Goal: Task Accomplishment & Management: Manage account settings

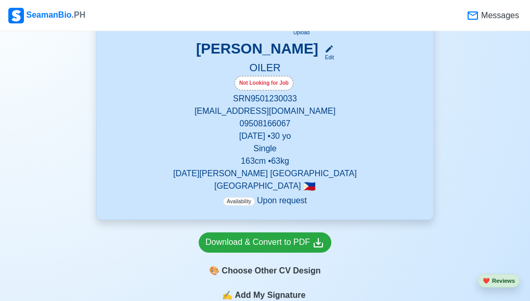
scroll to position [217, 0]
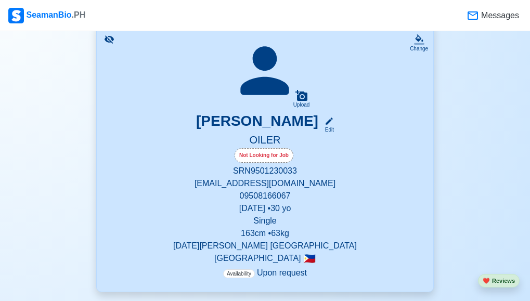
click at [376, 159] on div "Not Looking for Job" at bounding box center [264, 156] width 311 height 17
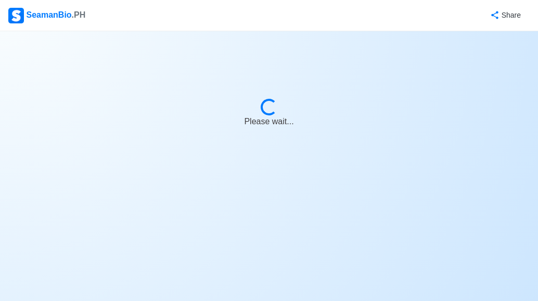
select select "Visible for Hiring"
select select "Single"
select select "PH"
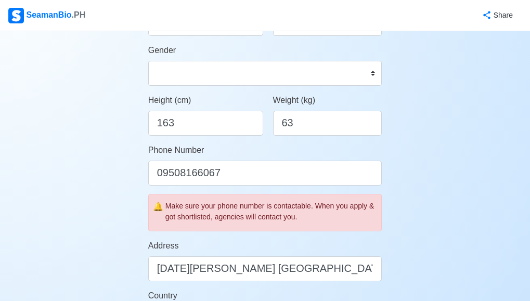
scroll to position [239, 0]
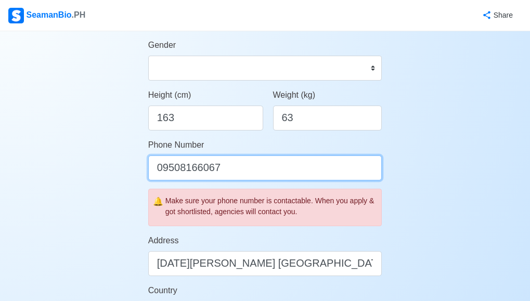
click at [324, 172] on input "09508166067" at bounding box center [265, 167] width 234 height 25
type input "09685908246"
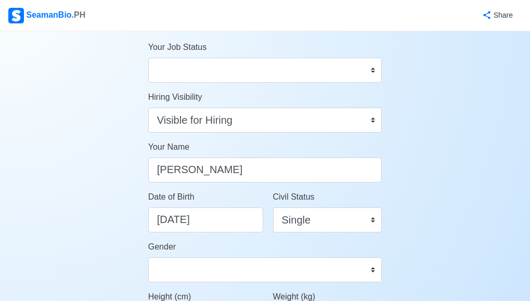
scroll to position [0, 0]
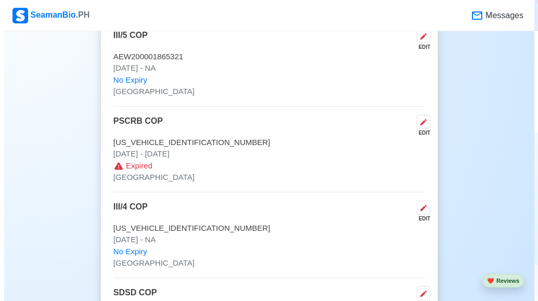
scroll to position [2091, 0]
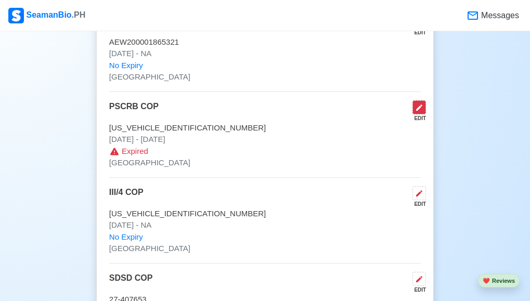
click at [419, 111] on icon at bounding box center [419, 108] width 6 height 6
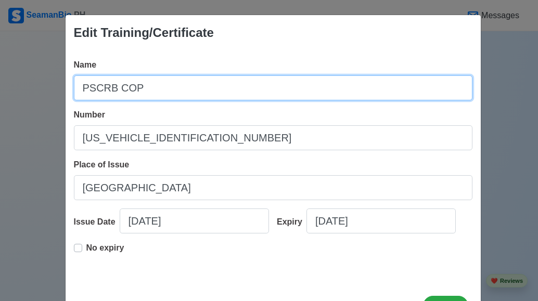
click at [84, 94] on input "PSCRB COP" at bounding box center [273, 87] width 398 height 25
type input "SCRB COP"
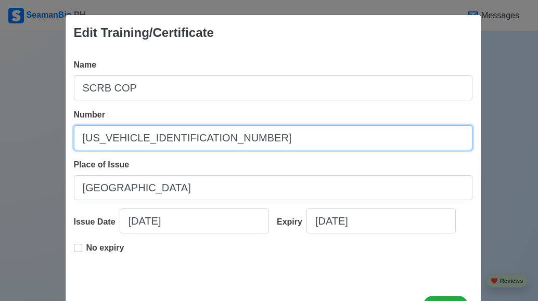
click at [191, 142] on input "[US_VEHICLE_IDENTIFICATION_NUMBER]" at bounding box center [273, 137] width 398 height 25
click at [83, 136] on input "[US_VEHICLE_IDENTIFICATION_NUMBER]" at bounding box center [273, 137] width 398 height 25
click at [176, 142] on input "SCRB200015655320" at bounding box center [273, 137] width 398 height 25
type input "SCRB200038817225"
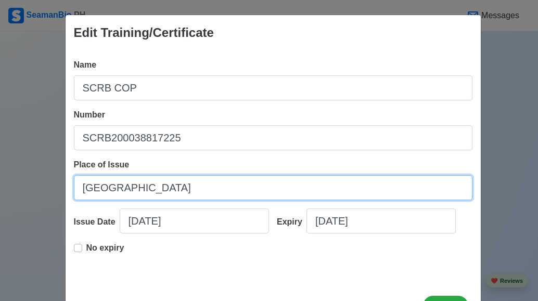
click at [152, 189] on input "[GEOGRAPHIC_DATA]" at bounding box center [273, 187] width 398 height 25
type input "M"
type input "c"
type input "[GEOGRAPHIC_DATA]"
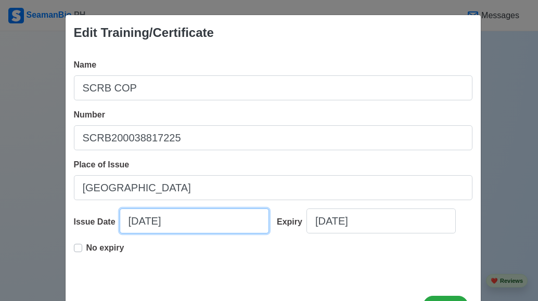
select select "****"
select select "*******"
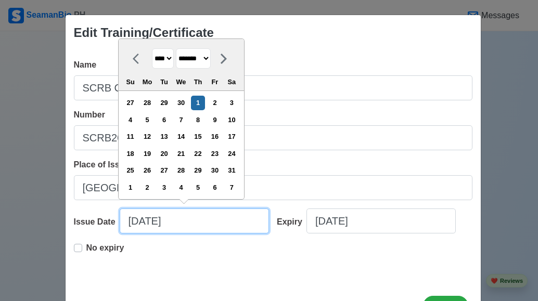
click at [193, 223] on input "[DATE]" at bounding box center [194, 220] width 149 height 25
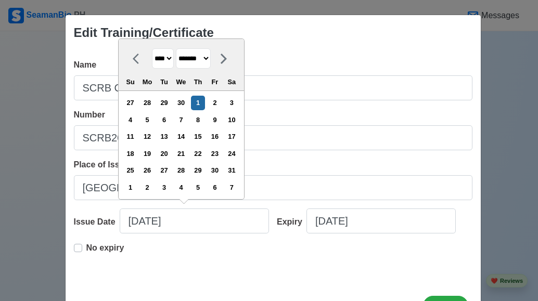
click at [171, 63] on select "**** **** **** **** **** **** **** **** **** **** **** **** **** **** **** ****…" at bounding box center [163, 58] width 22 height 20
select select "****"
click at [152, 48] on select "**** **** **** **** **** **** **** **** **** **** **** **** **** **** **** ****…" at bounding box center [163, 58] width 22 height 20
click at [211, 60] on select "******* ******** ***** ***** *** **** **** ****** ********* ******* ******** **…" at bounding box center [193, 58] width 35 height 20
select select "******"
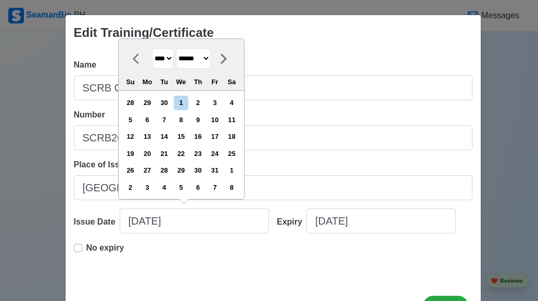
click at [176, 48] on select "******* ******** ***** ***** *** **** **** ****** ********* ******* ******** **…" at bounding box center [193, 58] width 35 height 20
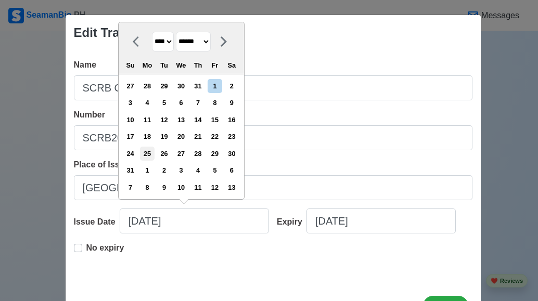
click at [152, 156] on div "25" at bounding box center [147, 154] width 14 height 14
type input "[DATE]"
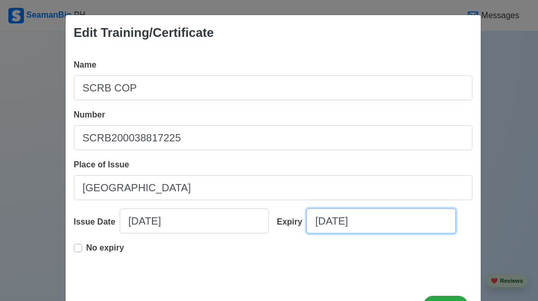
select select "****"
select select "*******"
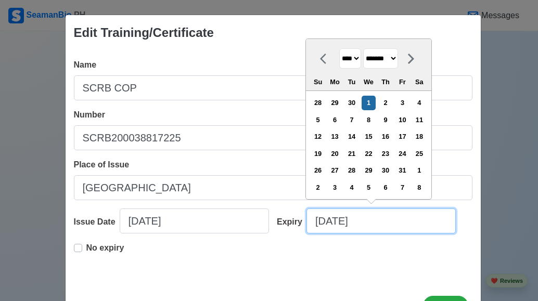
click at [374, 230] on input "[DATE]" at bounding box center [380, 220] width 149 height 25
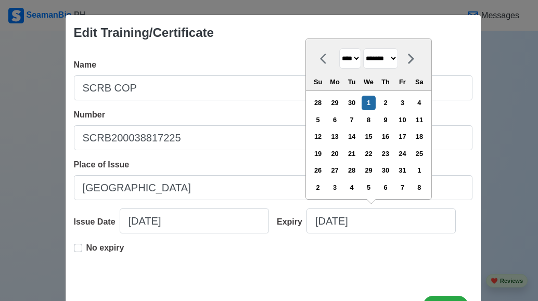
click at [355, 60] on select "**** **** **** **** **** **** **** **** **** **** **** **** **** **** **** ****…" at bounding box center [350, 58] width 22 height 20
select select "****"
click at [339, 48] on select "**** **** **** **** **** **** **** **** **** **** **** **** **** **** **** ****…" at bounding box center [350, 58] width 22 height 20
click at [398, 55] on select "******* ******** ***** ***** *** **** **** ****** ********* ******* ******** **…" at bounding box center [380, 58] width 35 height 20
select select "******"
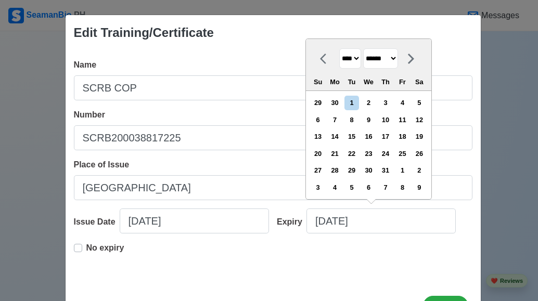
click at [363, 48] on select "******* ******** ***** ***** *** **** **** ****** ********* ******* ******** **…" at bounding box center [380, 58] width 35 height 20
click at [322, 168] on div "25" at bounding box center [318, 170] width 14 height 14
type input "[DATE]"
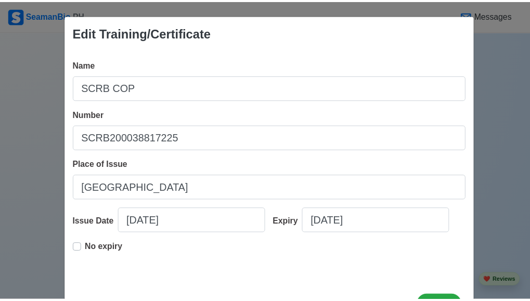
scroll to position [42, 0]
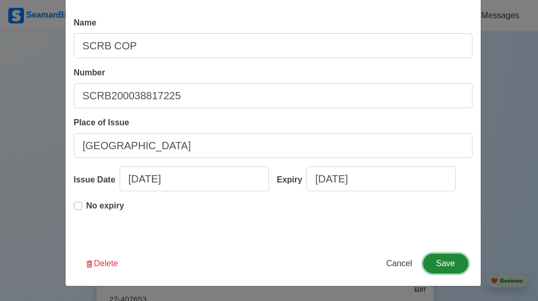
click at [451, 264] on button "Save" at bounding box center [445, 264] width 45 height 20
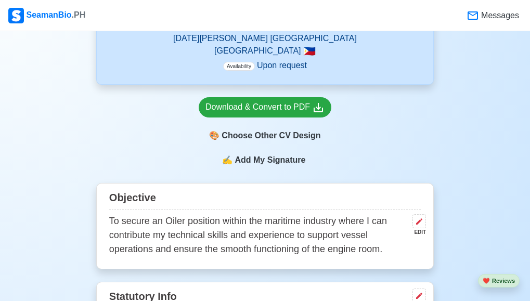
scroll to position [302, 0]
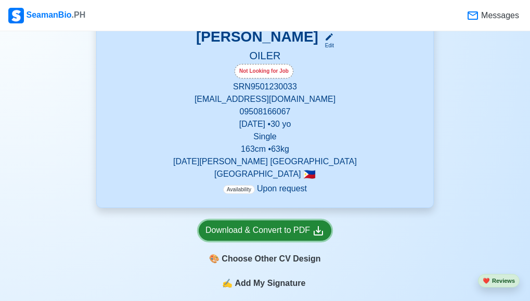
click at [251, 234] on div "Download & Convert to PDF" at bounding box center [264, 230] width 119 height 13
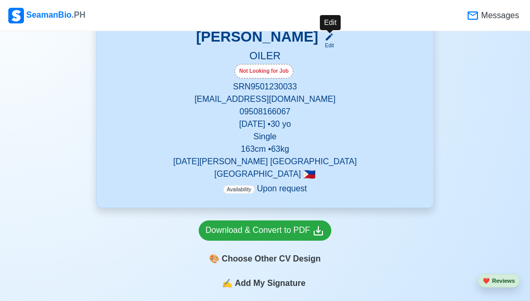
click at [331, 46] on div "Edit" at bounding box center [327, 46] width 14 height 8
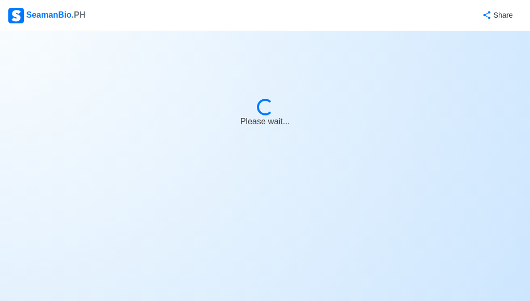
select select "Visible for Hiring"
select select "Single"
select select "PH"
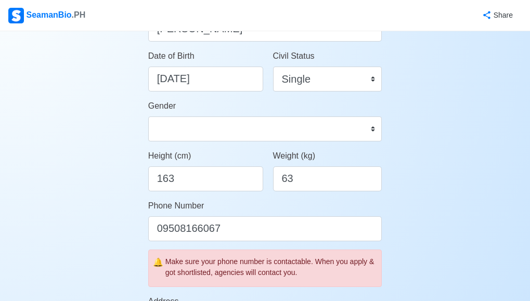
scroll to position [202, 0]
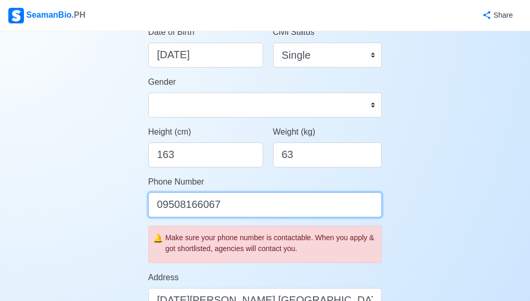
click at [325, 212] on input "09508166067" at bounding box center [265, 204] width 234 height 25
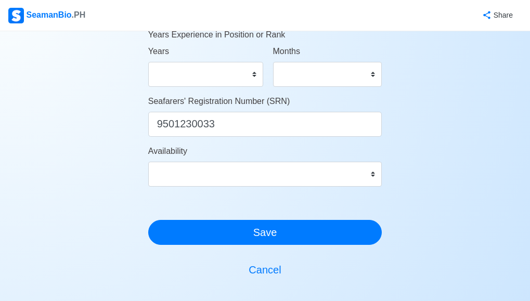
scroll to position [600, 0]
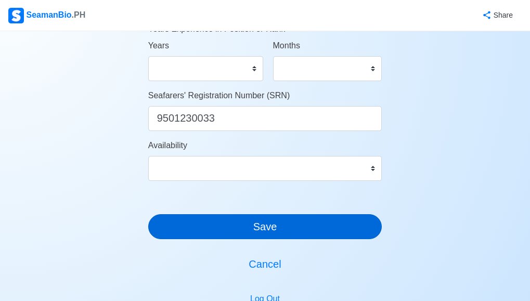
type input "09685908246"
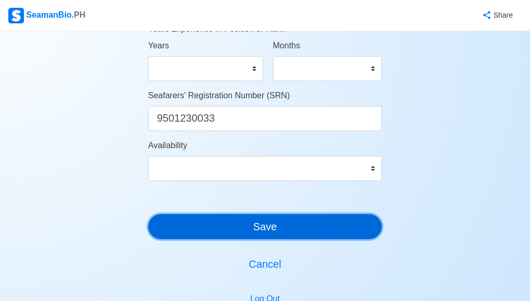
click at [335, 229] on button "Save" at bounding box center [265, 226] width 234 height 25
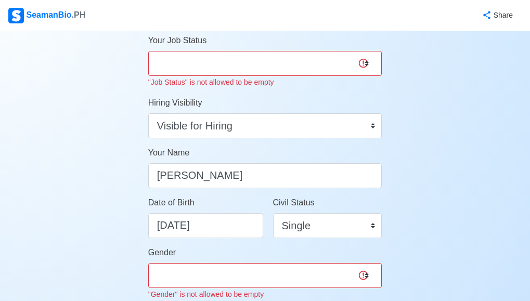
scroll to position [0, 0]
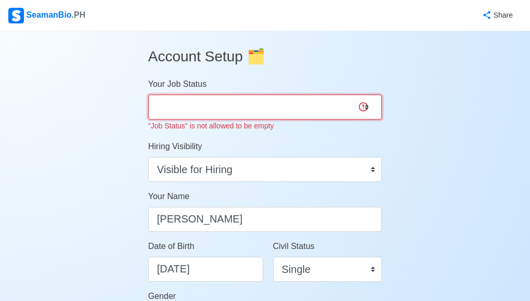
click at [299, 107] on select "Onboard Actively Looking for Job Not Looking for Job" at bounding box center [265, 107] width 234 height 25
select select "Actively Looking for Job"
click at [148, 95] on select "Onboard Actively Looking for Job Not Looking for Job" at bounding box center [265, 107] width 234 height 25
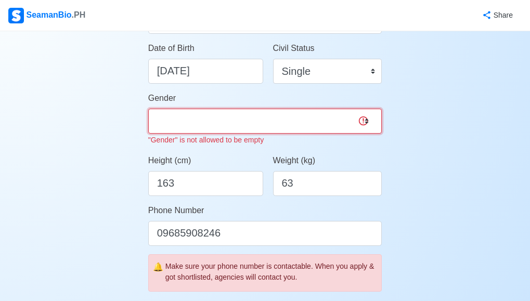
scroll to position [186, 0]
click at [345, 121] on select "[DEMOGRAPHIC_DATA] [DEMOGRAPHIC_DATA]" at bounding box center [265, 121] width 234 height 25
select select "[DEMOGRAPHIC_DATA]"
click at [148, 109] on select "[DEMOGRAPHIC_DATA] [DEMOGRAPHIC_DATA]" at bounding box center [265, 121] width 234 height 25
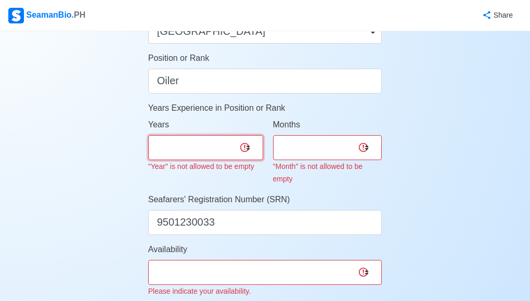
scroll to position [521, 0]
click at [233, 150] on select "0 1 2 3 4 5 6 7 8 9 10 11 12 13 14 15 16 17 18 19 20 21 22 23 24 25 26 27 28 29…" at bounding box center [205, 147] width 115 height 25
click at [148, 135] on select "0 1 2 3 4 5 6 7 8 9 10 11 12 13 14 15 16 17 18 19 20 21 22 23 24 25 26 27 28 29…" at bounding box center [205, 147] width 115 height 25
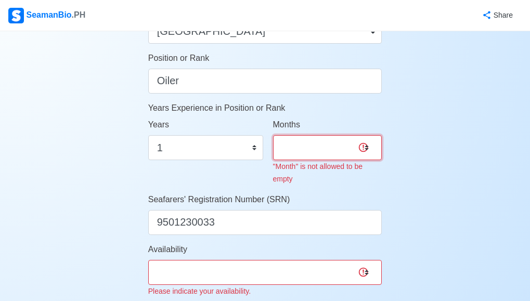
click at [335, 154] on select "0 1 2 3 4 5 6 7 8 9 10 11" at bounding box center [327, 147] width 109 height 25
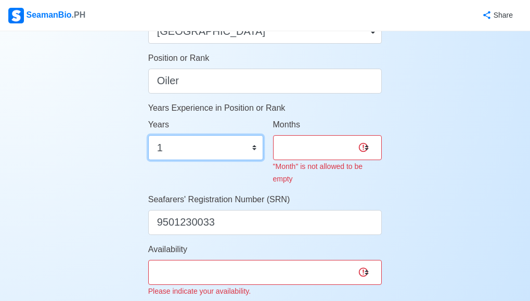
click at [177, 156] on select "0 1 2 3 4 5 6 7 8 9 10 11 12 13 14 15 16 17 18 19 20 21 22 23 24 25 26 27 28 29…" at bounding box center [205, 147] width 115 height 25
select select "2"
click at [148, 135] on select "0 1 2 3 4 5 6 7 8 9 10 11 12 13 14 15 16 17 18 19 20 21 22 23 24 25 26 27 28 29…" at bounding box center [205, 147] width 115 height 25
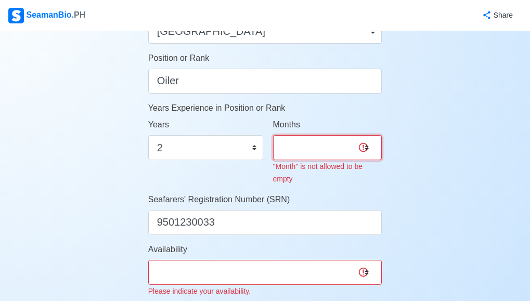
click at [339, 152] on select "0 1 2 3 4 5 6 7 8 9 10 11" at bounding box center [327, 147] width 109 height 25
select select "2"
click at [273, 135] on select "0 1 2 3 4 5 6 7 8 9 10 11" at bounding box center [327, 147] width 109 height 25
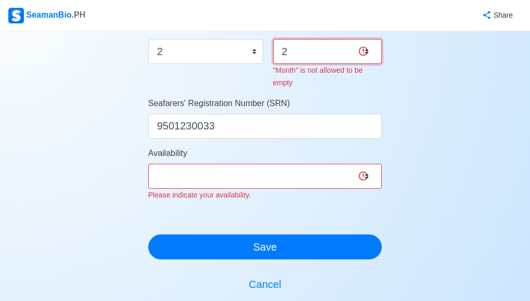
scroll to position [667, 0]
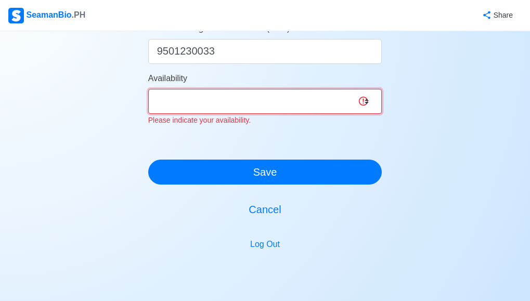
select select "4102416000000"
click at [148, 89] on select "Immediate [DATE] [DATE] [DATE] [DATE] [DATE] [DATE] [DATE] [DATE] [DATE]" at bounding box center [265, 101] width 234 height 25
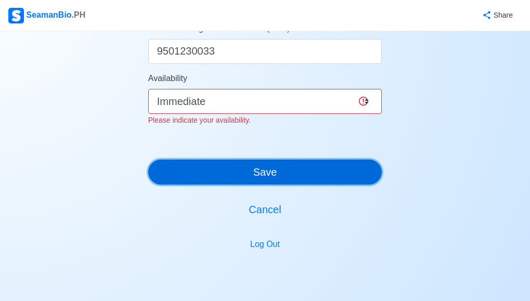
click at [266, 171] on button "Save" at bounding box center [265, 172] width 234 height 25
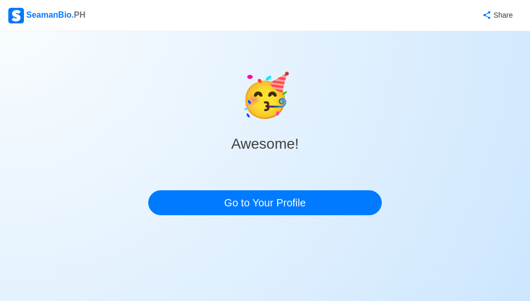
scroll to position [0, 0]
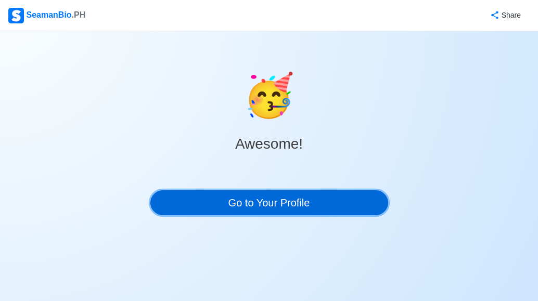
click at [268, 205] on link "Go to Your Profile" at bounding box center [269, 202] width 238 height 25
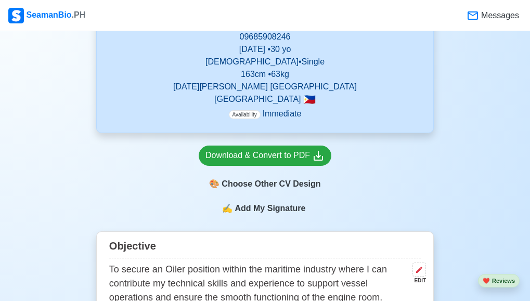
scroll to position [343, 0]
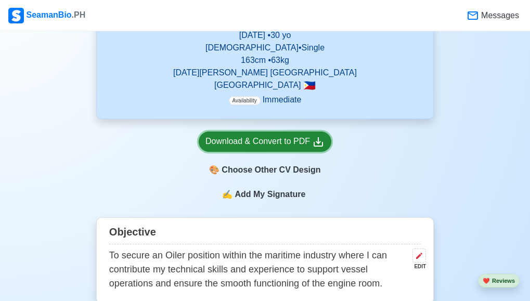
click at [265, 136] on div "Download & Convert to PDF" at bounding box center [264, 141] width 119 height 13
